Goal: Task Accomplishment & Management: Manage account settings

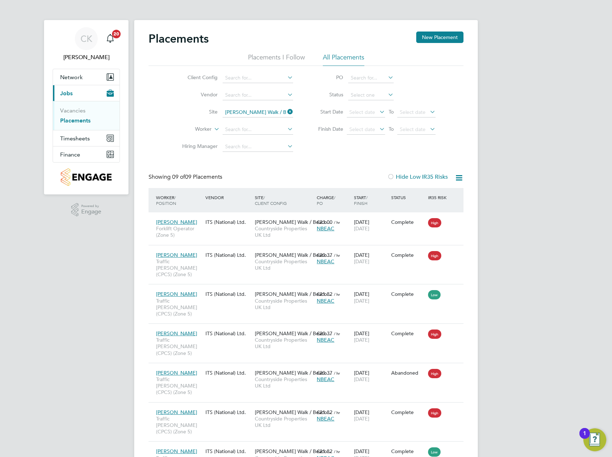
click at [86, 121] on link "Placements" at bounding box center [75, 120] width 30 height 7
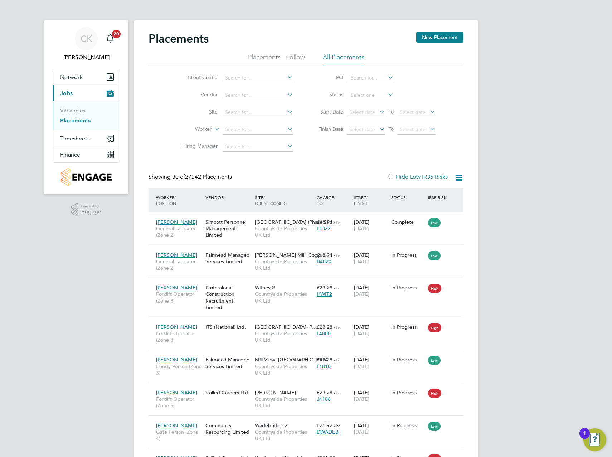
click at [286, 115] on icon at bounding box center [286, 112] width 0 height 10
type input "c"
click at [257, 124] on li "Edwal ton" at bounding box center [270, 122] width 97 height 10
type input "Edwalton"
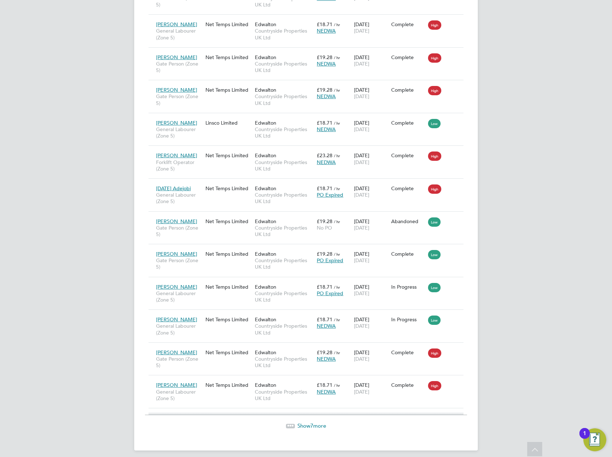
click at [315, 426] on span "Show 7 more" at bounding box center [311, 425] width 29 height 7
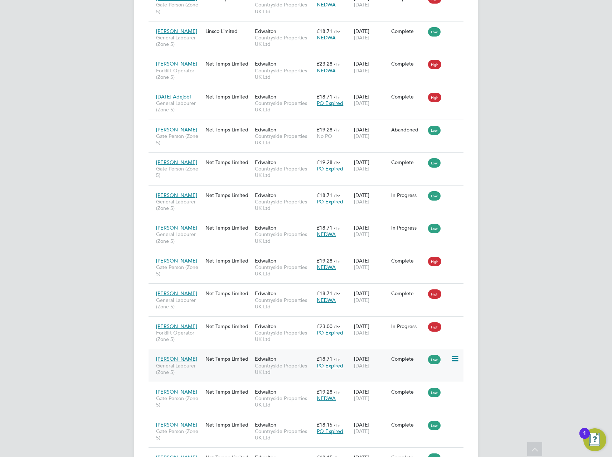
click at [454, 358] on icon at bounding box center [454, 358] width 7 height 9
click at [371, 373] on div "Anthony Salt General Labourer (Zone 5) Net Temps Limited Edwalton Countryside P…" at bounding box center [306, 365] width 315 height 33
click at [173, 363] on span "General Labourer (Zone 5)" at bounding box center [179, 368] width 46 height 13
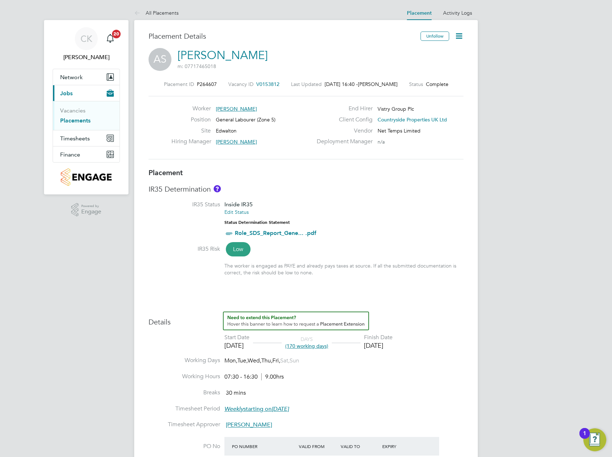
click at [460, 37] on icon at bounding box center [459, 35] width 9 height 9
click at [436, 54] on li "Edit Placement e" at bounding box center [435, 53] width 53 height 10
type input "Aurie Cox"
type input "06 Jan 2025"
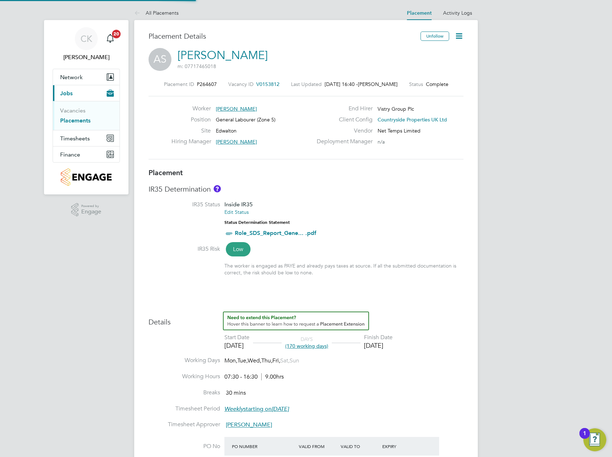
type input "[DATE]"
type input "07:30"
type input "16:30"
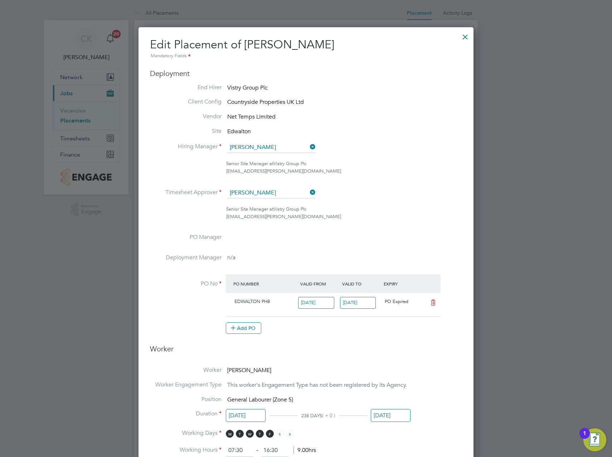
click at [308, 192] on icon at bounding box center [308, 192] width 0 height 10
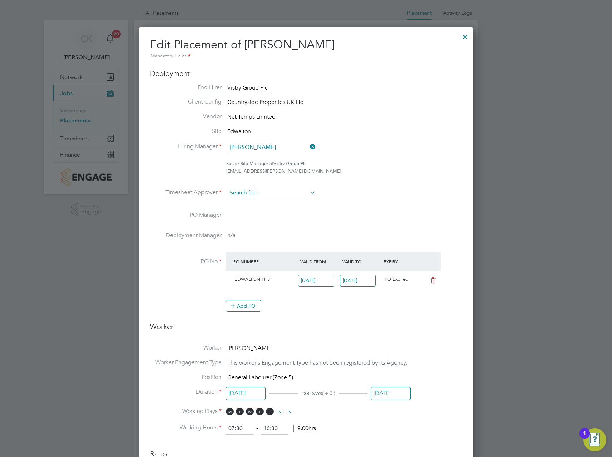
click at [301, 192] on input at bounding box center [271, 193] width 88 height 11
click at [272, 221] on li "Cal um Madden" at bounding box center [271, 223] width 89 height 10
type input "[PERSON_NAME]"
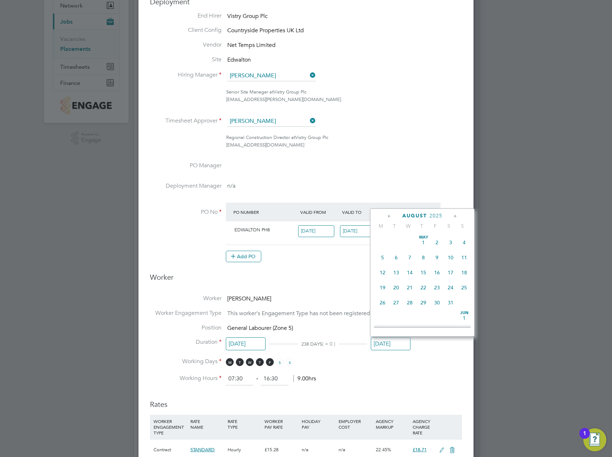
click at [386, 346] on input "[DATE]" at bounding box center [391, 343] width 40 height 13
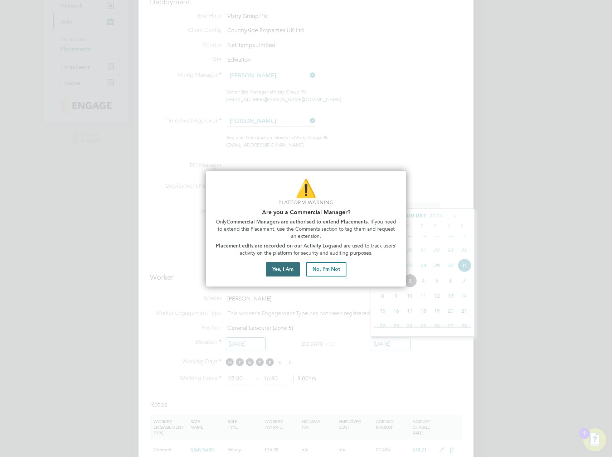
click at [287, 269] on button "Yes, I Am" at bounding box center [283, 269] width 34 height 14
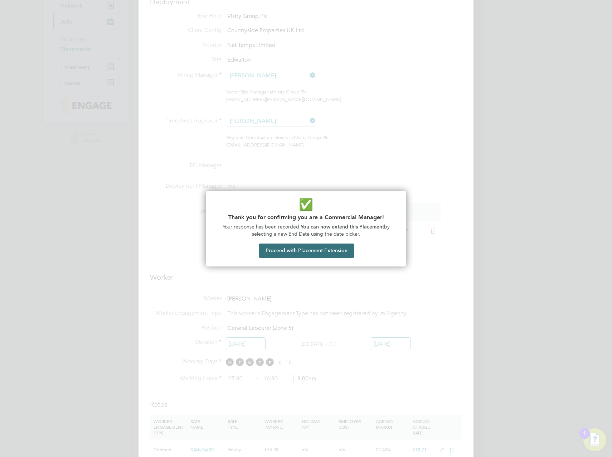
click at [303, 252] on button "Proceed with Placement Extension" at bounding box center [306, 250] width 95 height 14
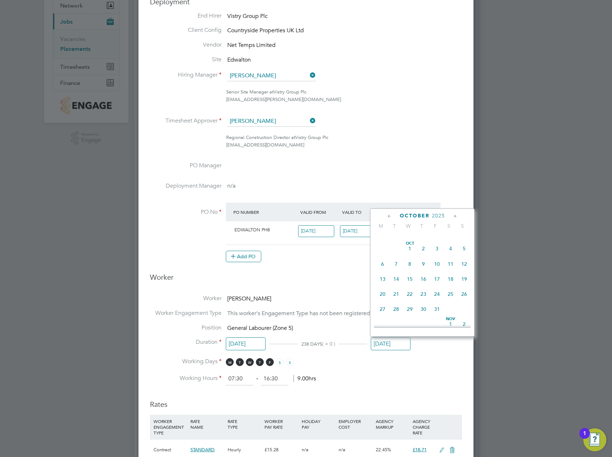
click at [395, 240] on span "30" at bounding box center [396, 234] width 14 height 14
type input "[DATE]"
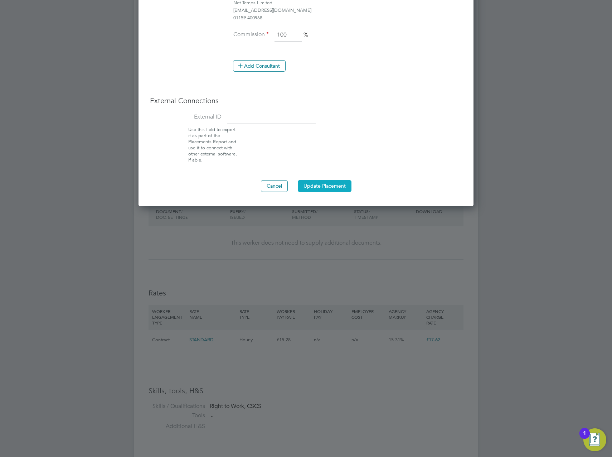
click at [329, 184] on button "Update Placement" at bounding box center [325, 185] width 54 height 11
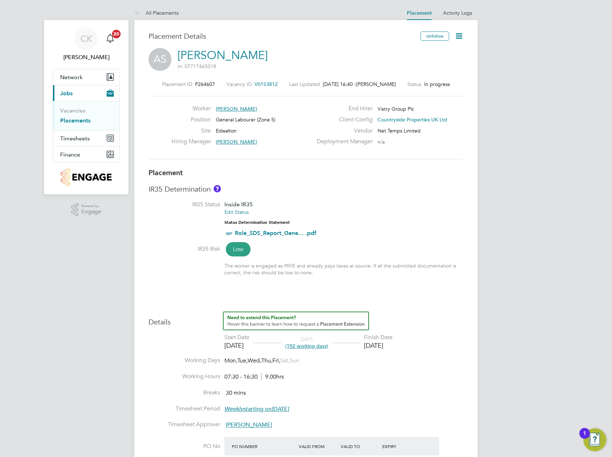
click at [78, 120] on link "Placements" at bounding box center [75, 120] width 30 height 7
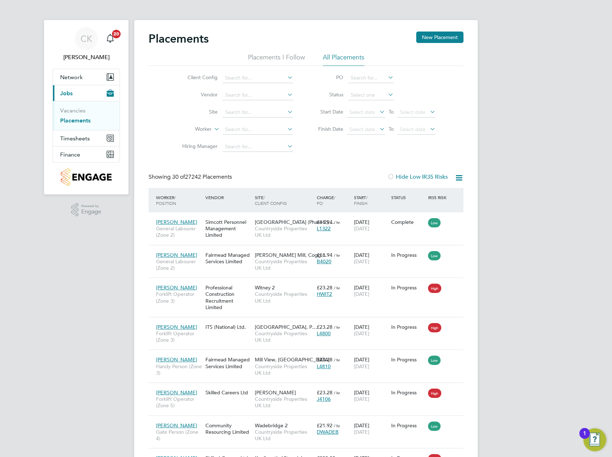
click at [286, 95] on icon at bounding box center [286, 94] width 0 height 10
click at [278, 111] on input at bounding box center [258, 112] width 71 height 10
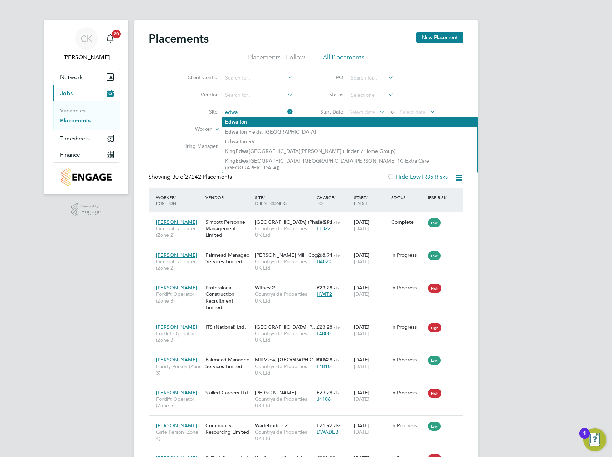
click at [267, 125] on li "Edwa lton" at bounding box center [349, 122] width 255 height 10
type input "Edwalton"
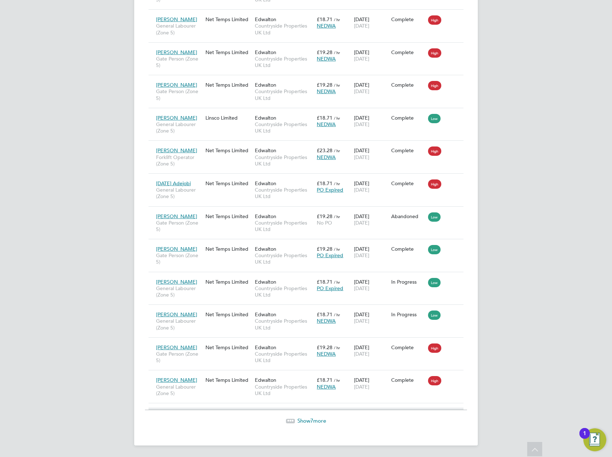
click at [311, 422] on span "7" at bounding box center [311, 420] width 3 height 7
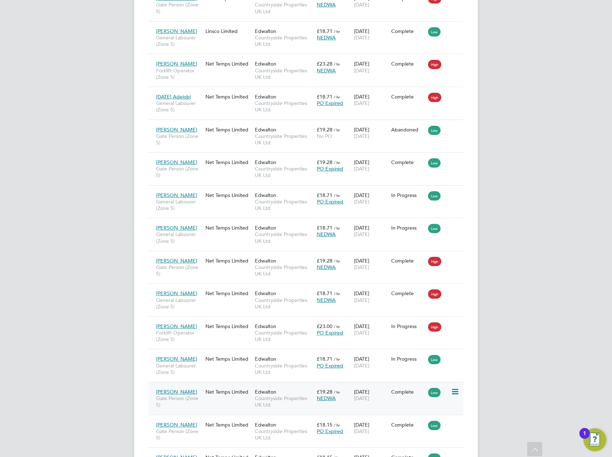
click at [398, 395] on div "Complete" at bounding box center [407, 392] width 37 height 14
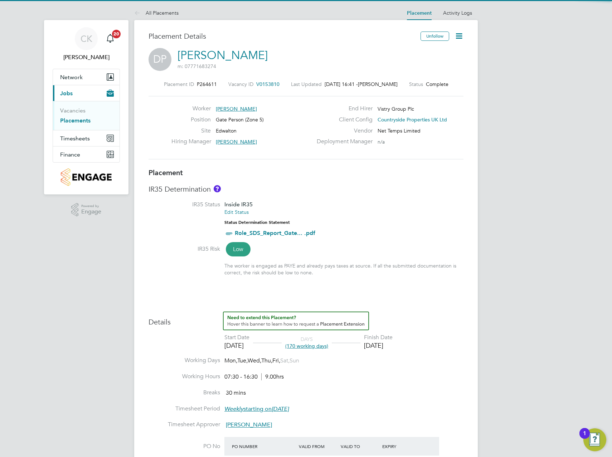
click at [460, 35] on icon at bounding box center [459, 35] width 9 height 9
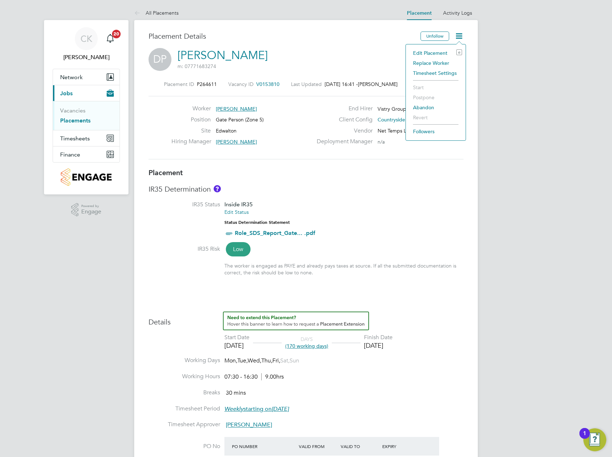
click at [433, 53] on li "Edit Placement e" at bounding box center [435, 53] width 53 height 10
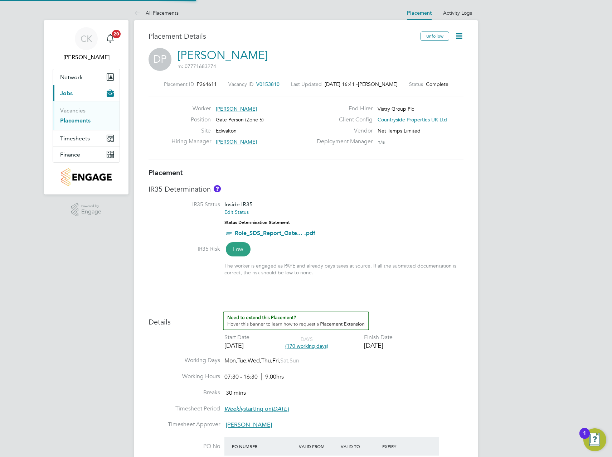
type input "[PERSON_NAME]"
type input "06 Jan 2025"
type input "[DATE]"
type input "07:30"
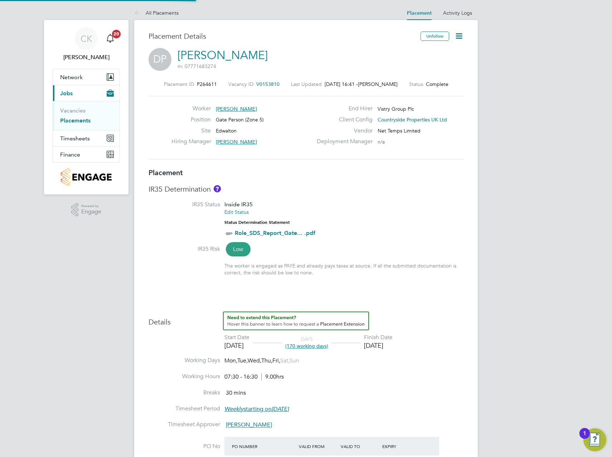
type input "16:30"
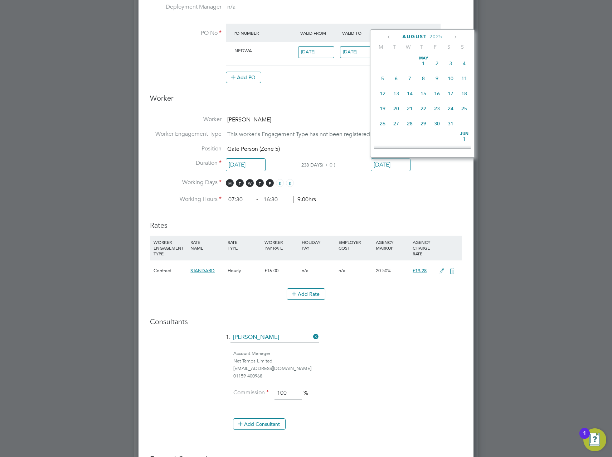
click at [384, 167] on input "[DATE]" at bounding box center [391, 164] width 40 height 13
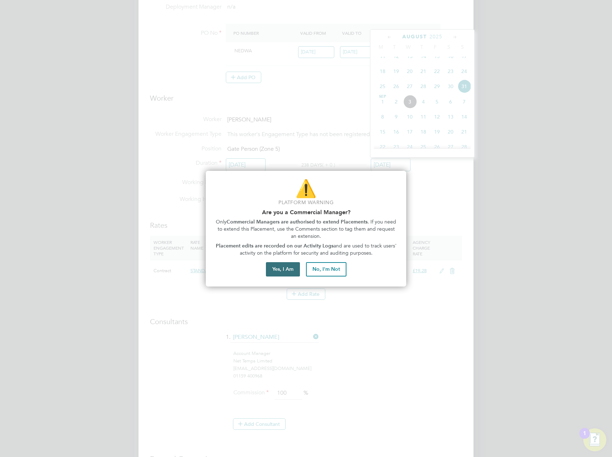
click at [286, 271] on button "Yes, I Am" at bounding box center [283, 269] width 34 height 14
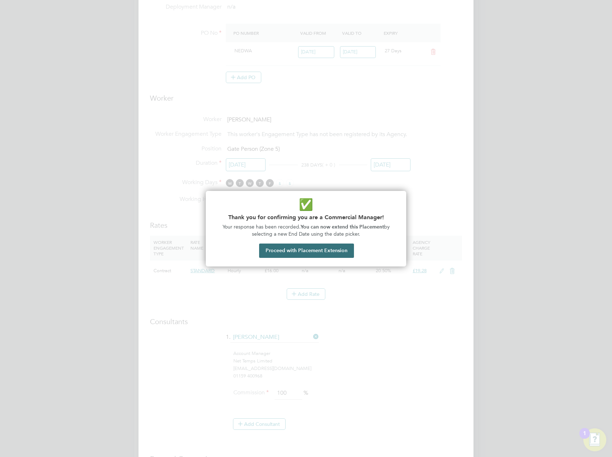
click at [315, 254] on button "Proceed with Placement Extension" at bounding box center [306, 250] width 95 height 14
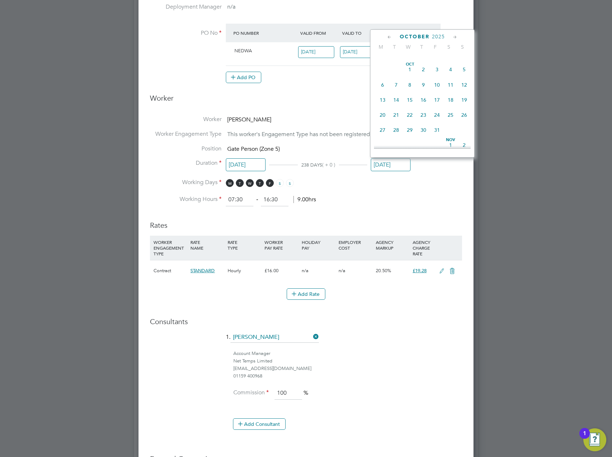
click at [395, 61] on span "30" at bounding box center [396, 55] width 14 height 14
type input "[DATE]"
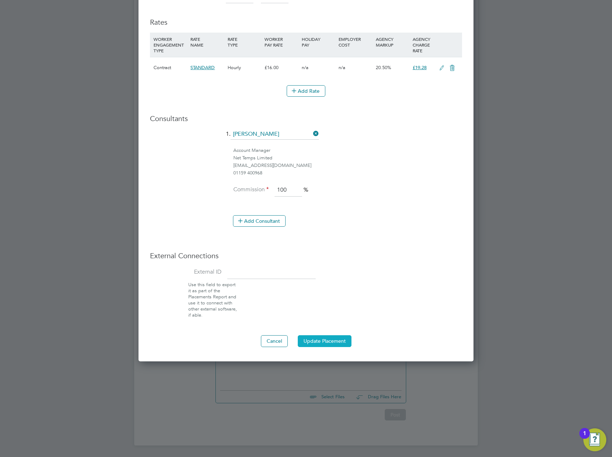
click at [340, 336] on button "Update Placement" at bounding box center [325, 340] width 54 height 11
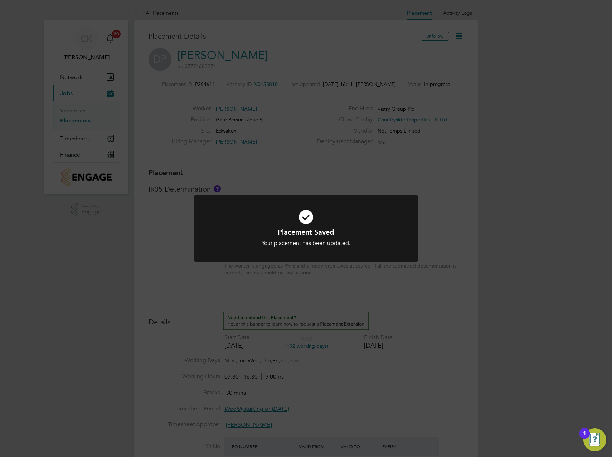
click at [404, 297] on div "Placement Saved Your placement has been updated. Cancel Okay" at bounding box center [306, 228] width 612 height 457
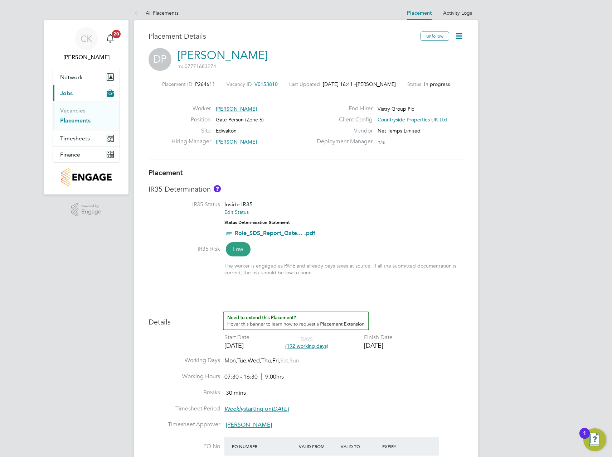
click at [88, 122] on link "Placements" at bounding box center [75, 120] width 30 height 7
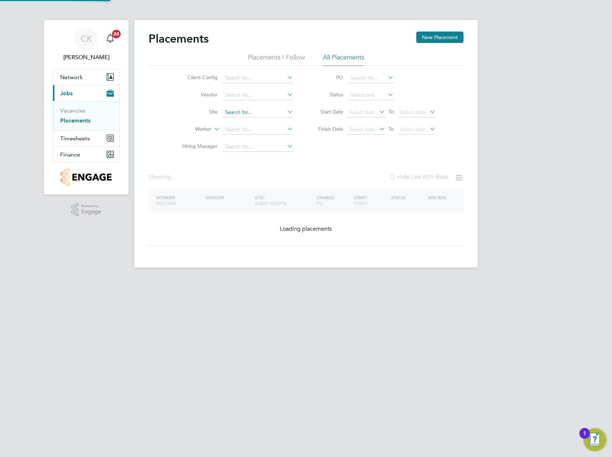
click at [282, 113] on input at bounding box center [258, 112] width 71 height 10
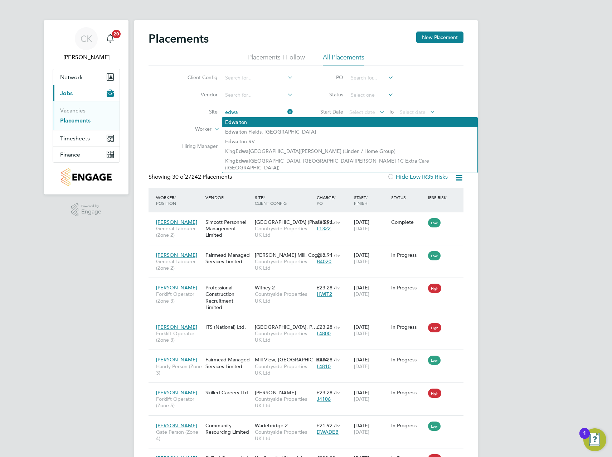
click at [267, 123] on li "Edwa lton" at bounding box center [349, 122] width 255 height 10
type input "Edwalton"
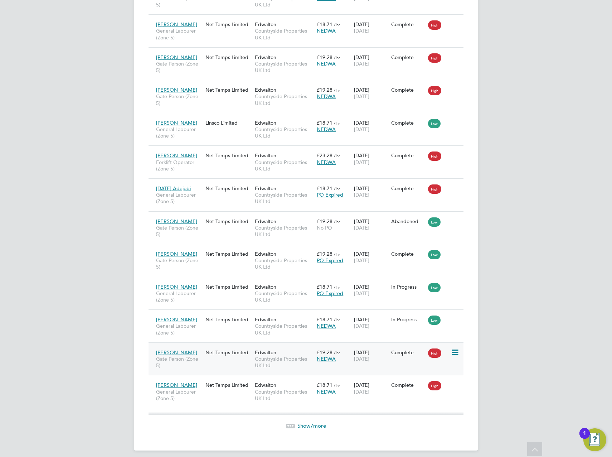
click at [248, 367] on div "Clinton Lilley Gate Person (Zone 5) Net Temps Limited Edwalton Countryside Prop…" at bounding box center [306, 358] width 315 height 33
click at [227, 359] on div "Net Temps Limited" at bounding box center [228, 352] width 49 height 14
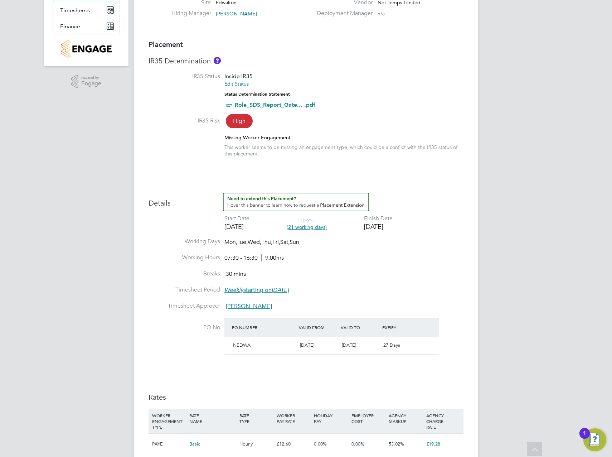
scroll to position [2, 0]
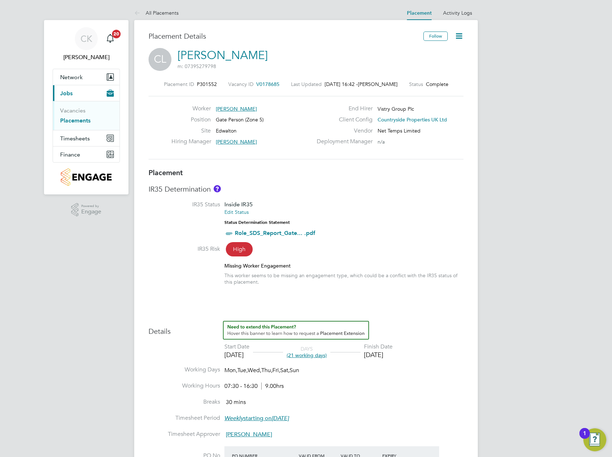
click at [458, 38] on icon at bounding box center [459, 35] width 9 height 9
click at [437, 54] on li "Edit Placement e" at bounding box center [435, 53] width 53 height 10
type input "[PERSON_NAME]"
type input "[DATE]"
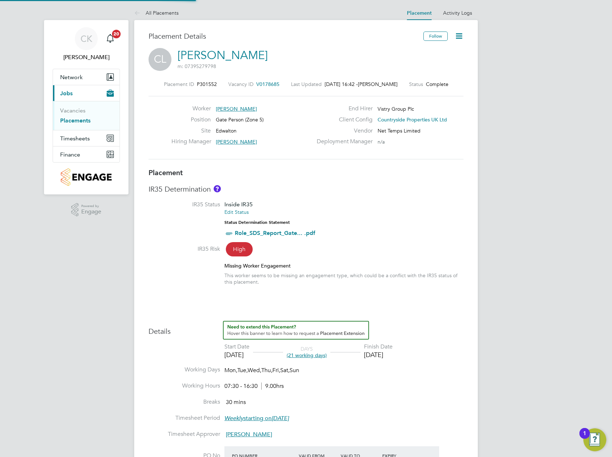
type input "[DATE]"
type input "07:30"
type input "16:30"
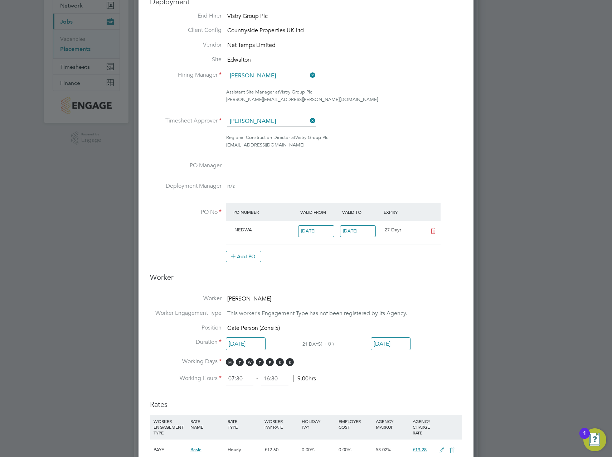
click at [392, 345] on input "[DATE]" at bounding box center [391, 343] width 40 height 13
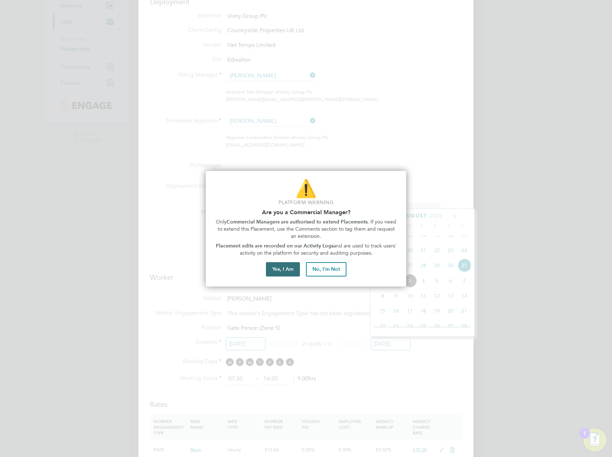
click at [278, 264] on button "Yes, I Am" at bounding box center [283, 269] width 34 height 14
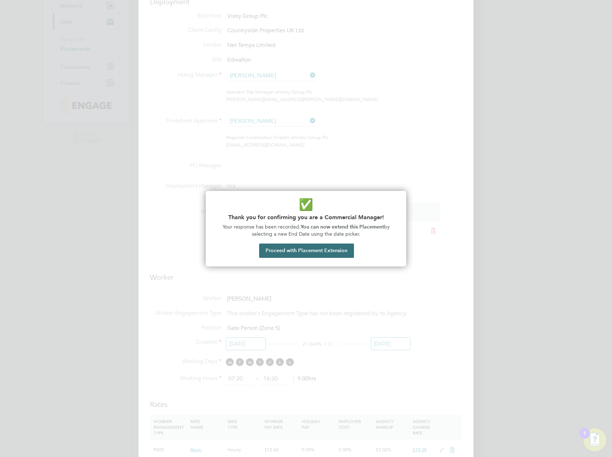
click at [311, 251] on button "Proceed with Placement Extension" at bounding box center [306, 250] width 95 height 14
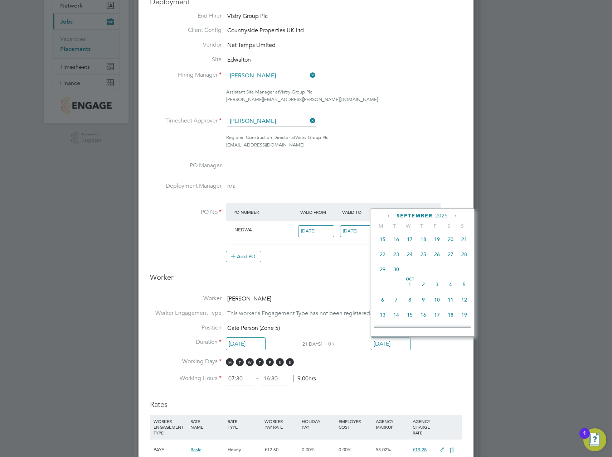
click at [397, 276] on span "30" at bounding box center [396, 269] width 14 height 14
type input "[DATE]"
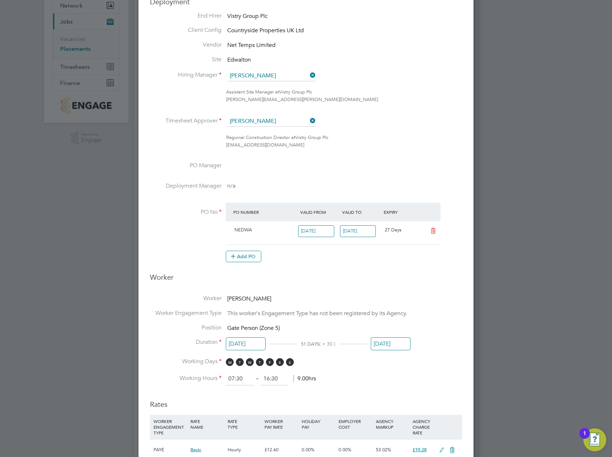
click at [429, 363] on li "Working Days M T W T F S S" at bounding box center [306, 365] width 312 height 15
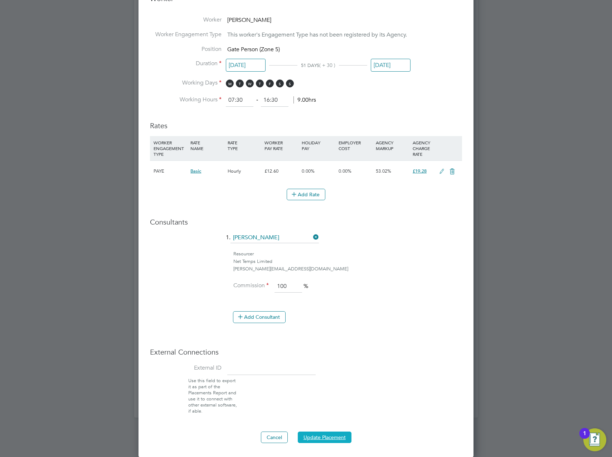
click at [329, 433] on button "Update Placement" at bounding box center [325, 436] width 54 height 11
